Goal: Check status: Check status

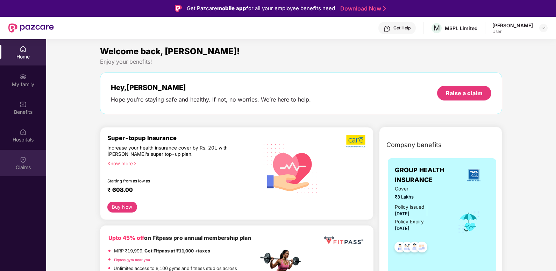
click at [15, 164] on div "Claims" at bounding box center [23, 167] width 46 height 7
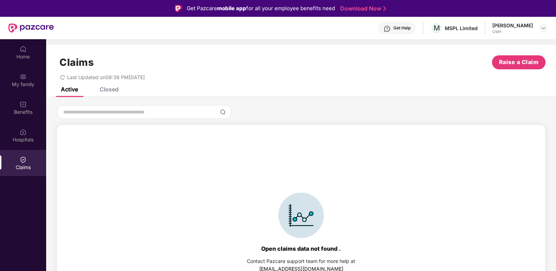
click at [106, 95] on div "Closed" at bounding box center [103, 88] width 29 height 15
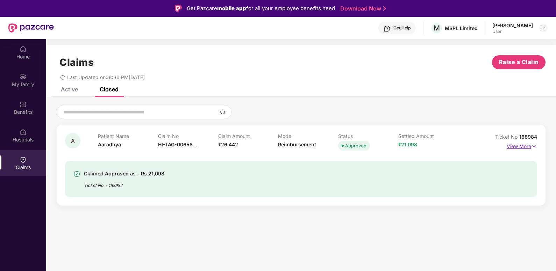
click at [533, 145] on img at bounding box center [534, 146] width 6 height 8
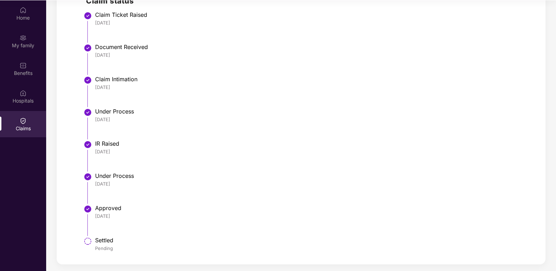
scroll to position [39, 0]
click at [92, 243] on img at bounding box center [88, 240] width 8 height 8
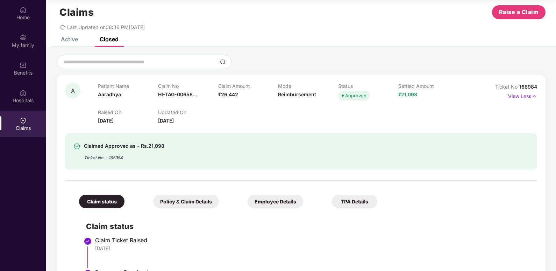
scroll to position [0, 0]
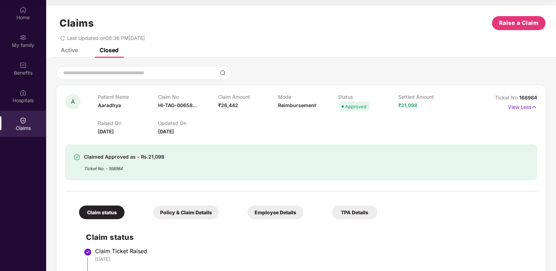
click at [405, 104] on span "₹21,098" at bounding box center [407, 105] width 19 height 6
drag, startPoint x: 405, startPoint y: 104, endPoint x: 392, endPoint y: 115, distance: 17.3
click at [392, 115] on div "Raised On [DATE] Updated On [DATE]" at bounding box center [278, 124] width 361 height 22
click at [534, 108] on img at bounding box center [534, 107] width 6 height 8
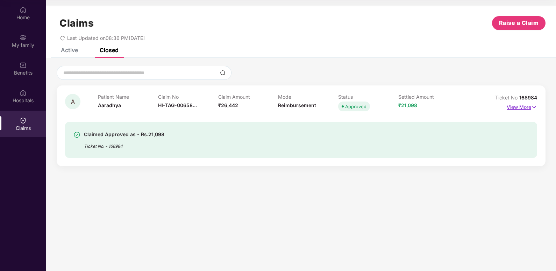
click at [534, 108] on img at bounding box center [534, 107] width 6 height 8
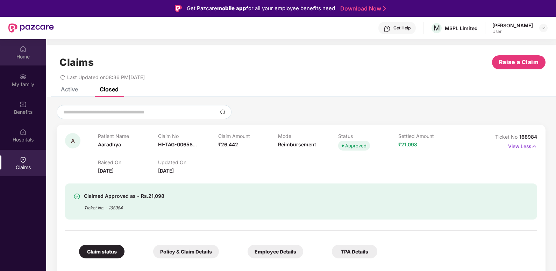
click at [24, 55] on div "Home" at bounding box center [23, 56] width 46 height 7
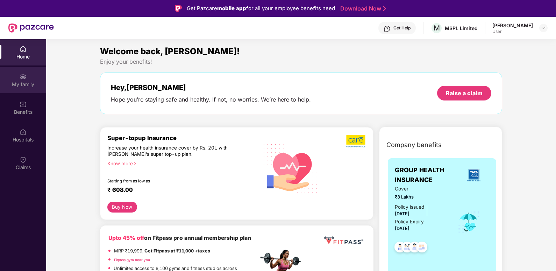
click at [12, 79] on div "My family" at bounding box center [23, 80] width 46 height 26
